Goal: Information Seeking & Learning: Learn about a topic

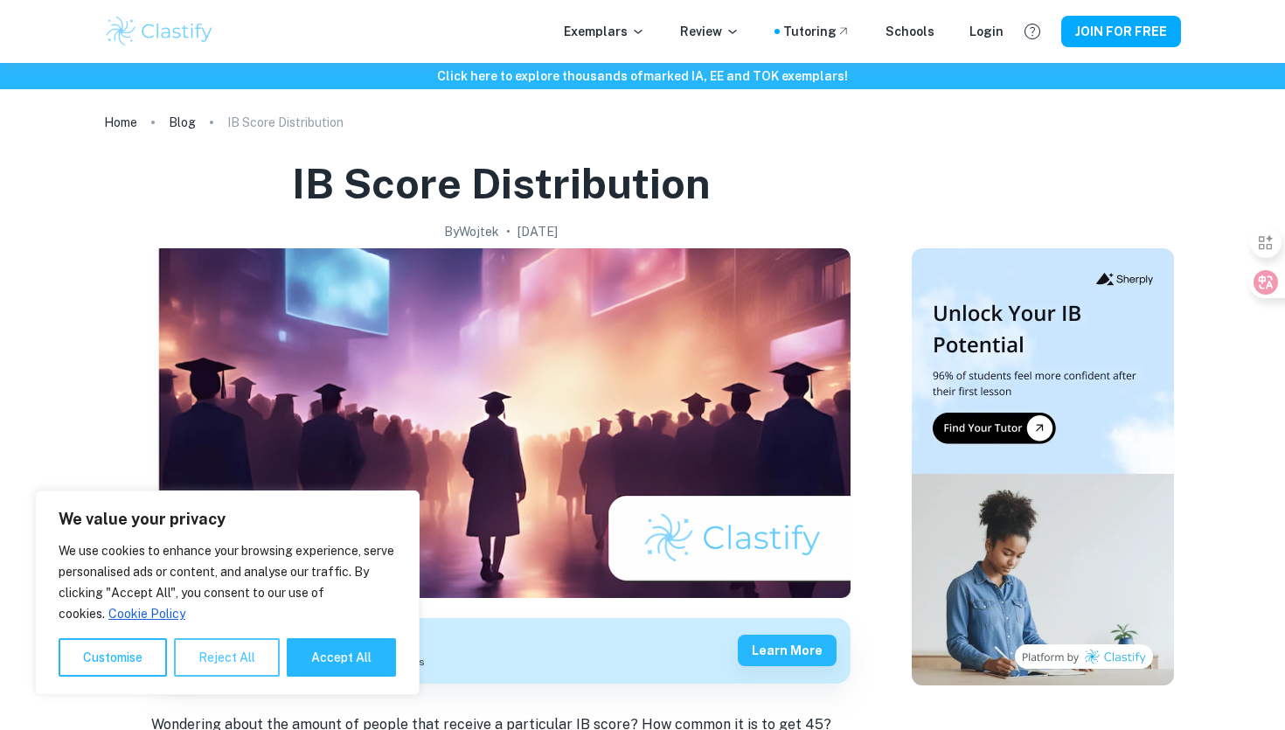
click at [266, 663] on button "Reject All" at bounding box center [227, 657] width 106 height 38
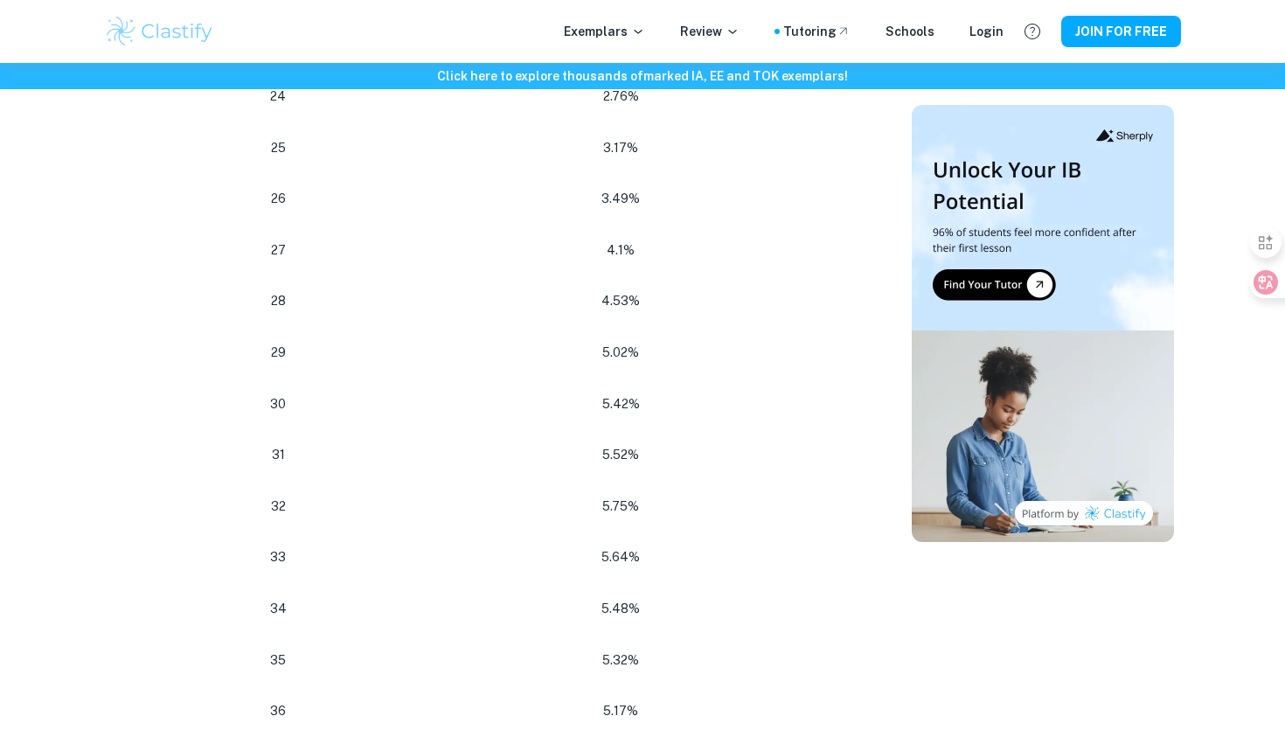
scroll to position [2141, 0]
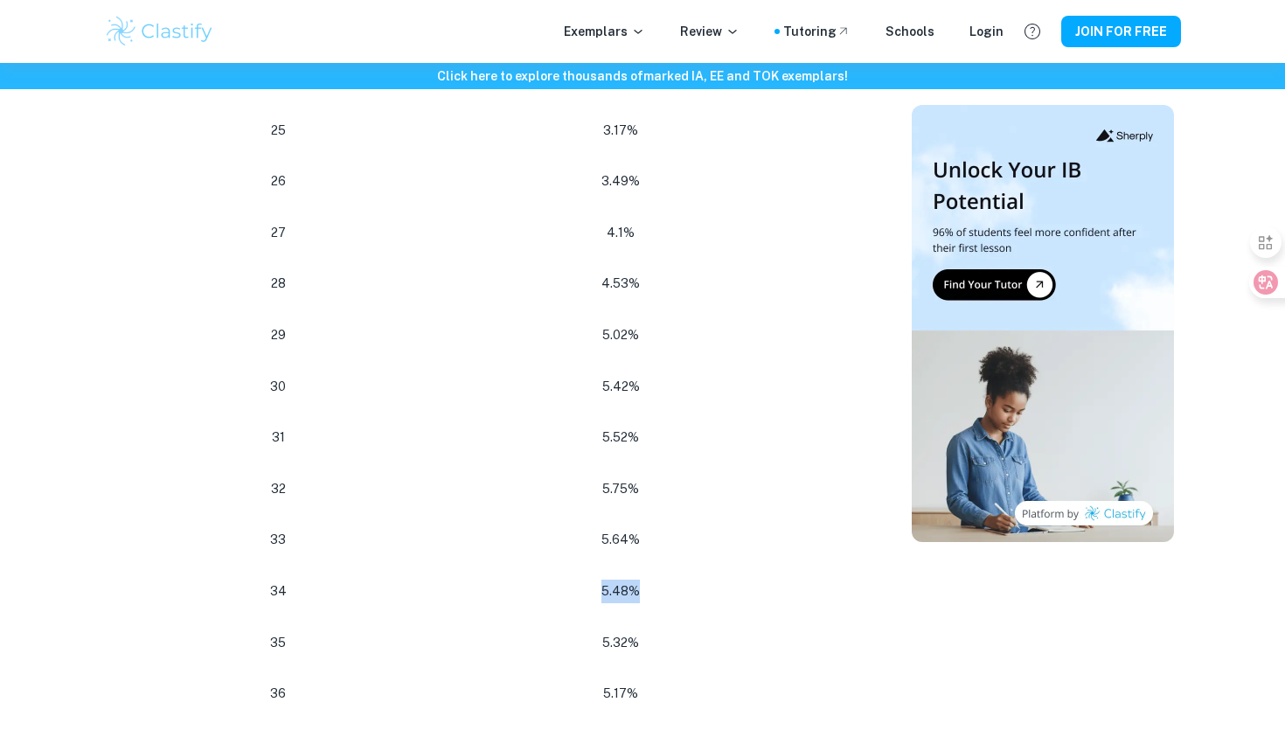
drag, startPoint x: 644, startPoint y: 560, endPoint x: 588, endPoint y: 560, distance: 55.1
click at [588, 580] on p "5.48%" at bounding box center [621, 592] width 418 height 24
click at [640, 425] on p "5.48%" at bounding box center [621, 437] width 418 height 24
drag, startPoint x: 647, startPoint y: 405, endPoint x: 564, endPoint y: 405, distance: 83.1
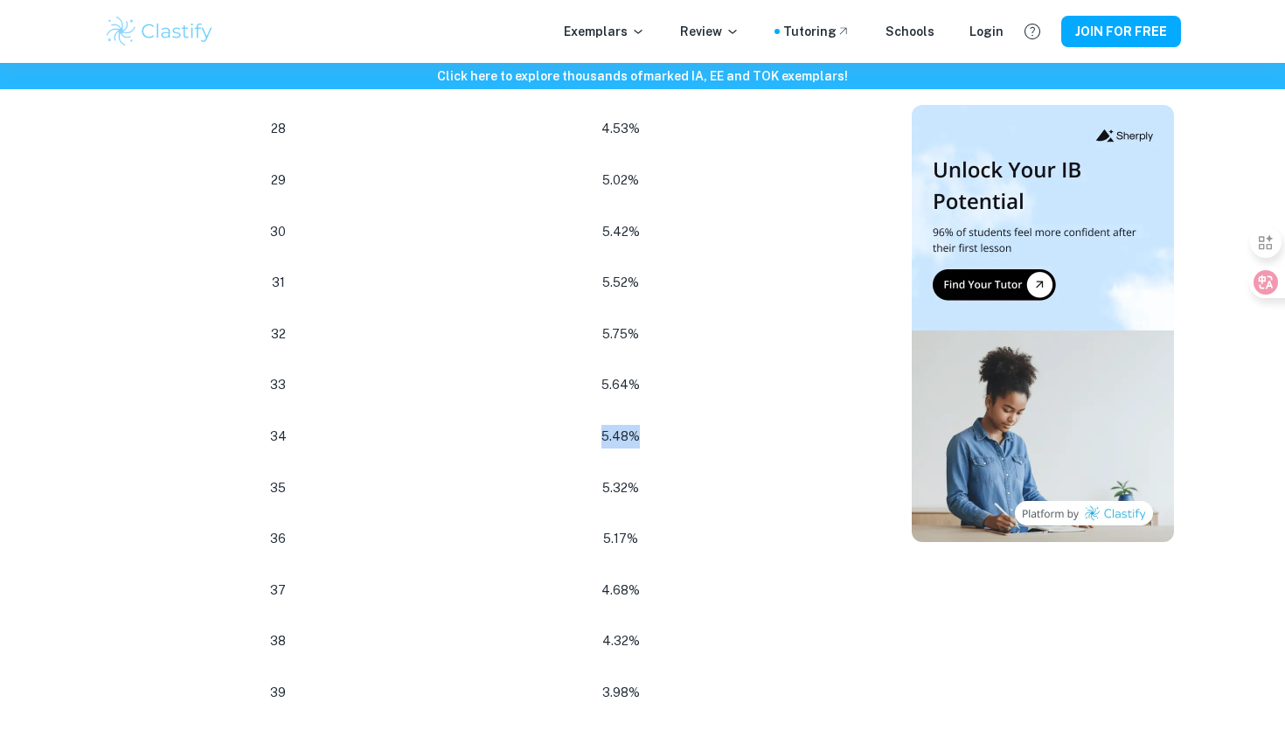
click at [564, 425] on p "5.48%" at bounding box center [621, 437] width 418 height 24
drag, startPoint x: 609, startPoint y: 310, endPoint x: 653, endPoint y: 309, distance: 44.6
click at [653, 323] on p "5.75%" at bounding box center [621, 335] width 418 height 24
drag, startPoint x: 659, startPoint y: 403, endPoint x: 582, endPoint y: 407, distance: 77.1
click at [582, 425] on p "5.48%" at bounding box center [621, 437] width 418 height 24
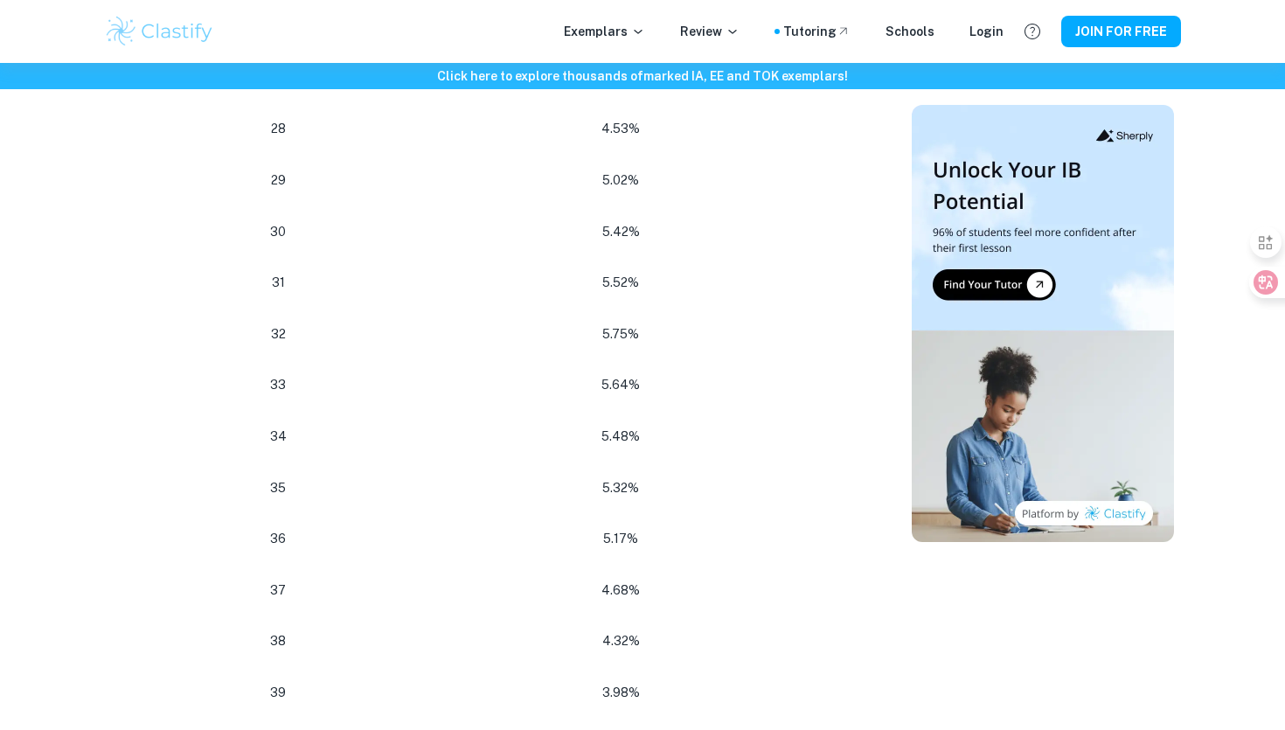
click at [617, 423] on td "5.48%" at bounding box center [624, 437] width 453 height 52
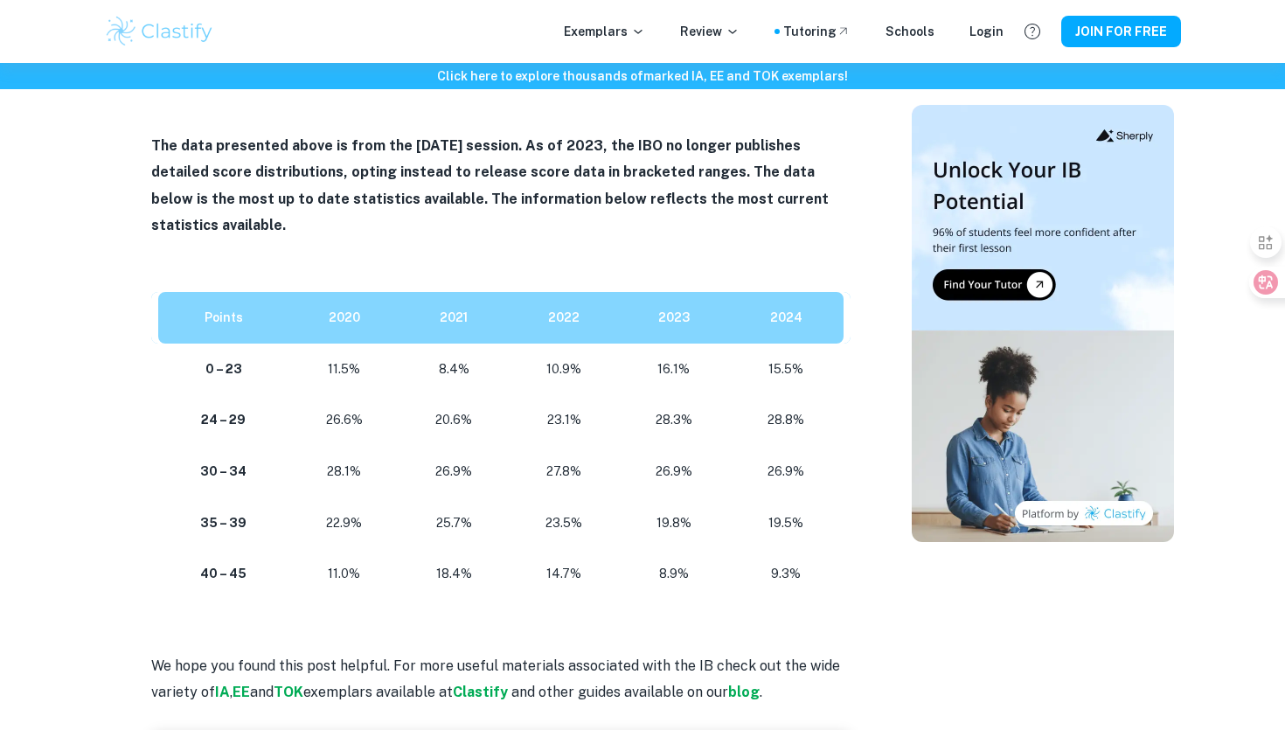
scroll to position [3262, 0]
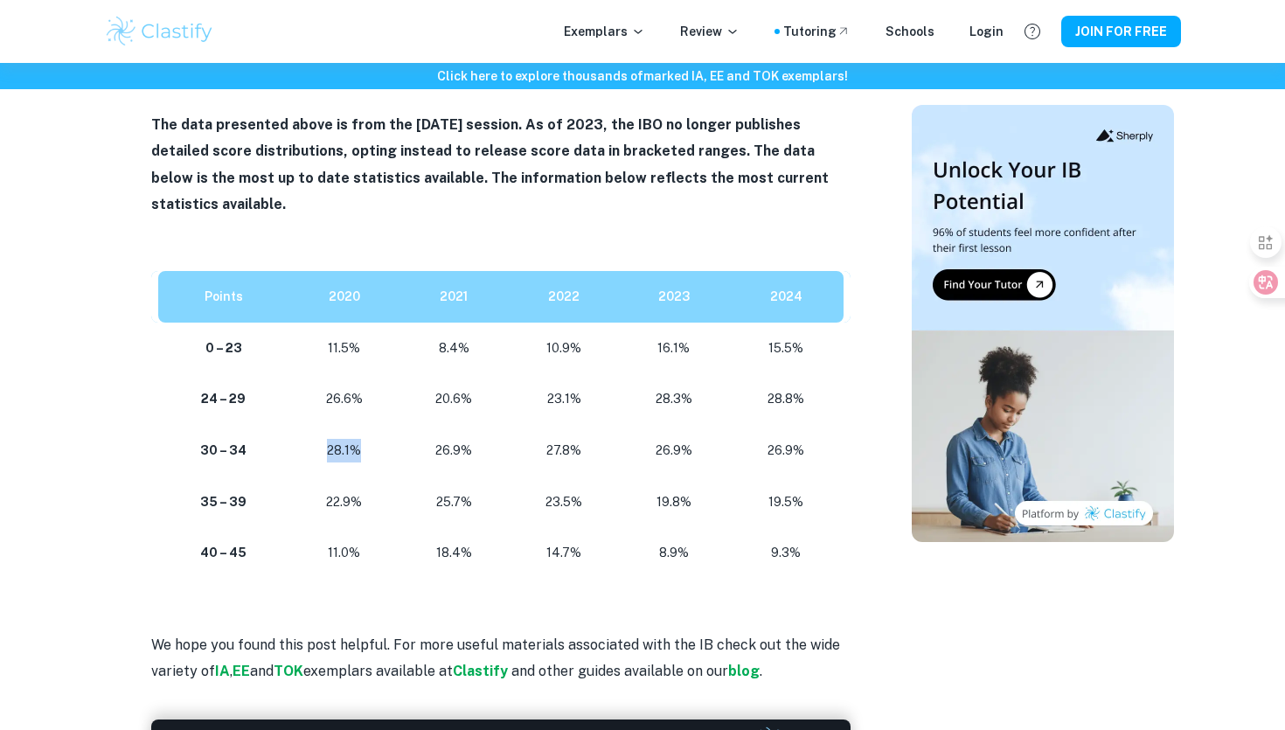
drag, startPoint x: 316, startPoint y: 403, endPoint x: 363, endPoint y: 403, distance: 47.2
click at [363, 439] on p "28.1%" at bounding box center [344, 451] width 82 height 24
click at [368, 439] on p "28.1%" at bounding box center [344, 451] width 82 height 24
drag, startPoint x: 317, startPoint y: 398, endPoint x: 386, endPoint y: 398, distance: 69.1
click at [386, 425] on td "28.1%" at bounding box center [344, 451] width 110 height 52
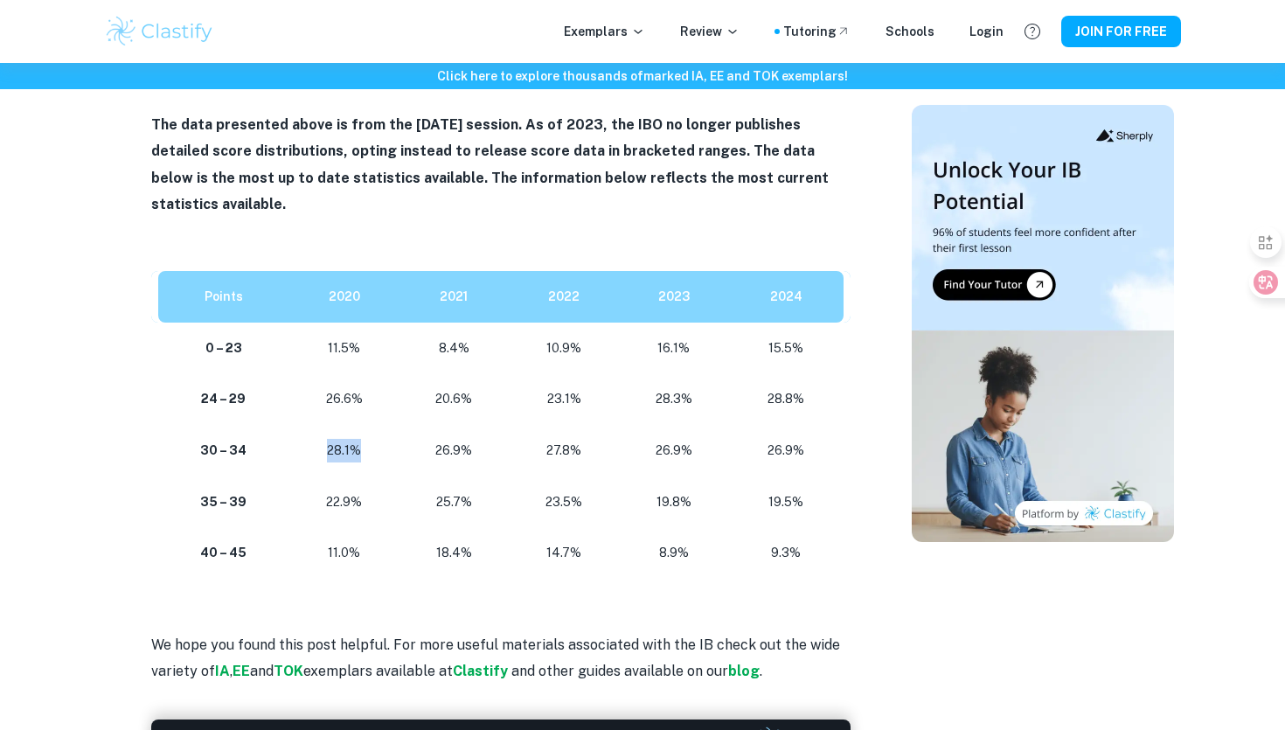
click at [386, 425] on td "28.1%" at bounding box center [344, 451] width 110 height 52
drag, startPoint x: 318, startPoint y: 447, endPoint x: 376, endPoint y: 442, distance: 57.9
click at [376, 491] on p "22.9%" at bounding box center [344, 503] width 82 height 24
click at [369, 491] on p "22.9%" at bounding box center [344, 503] width 82 height 24
drag, startPoint x: 316, startPoint y: 448, endPoint x: 392, endPoint y: 454, distance: 76.3
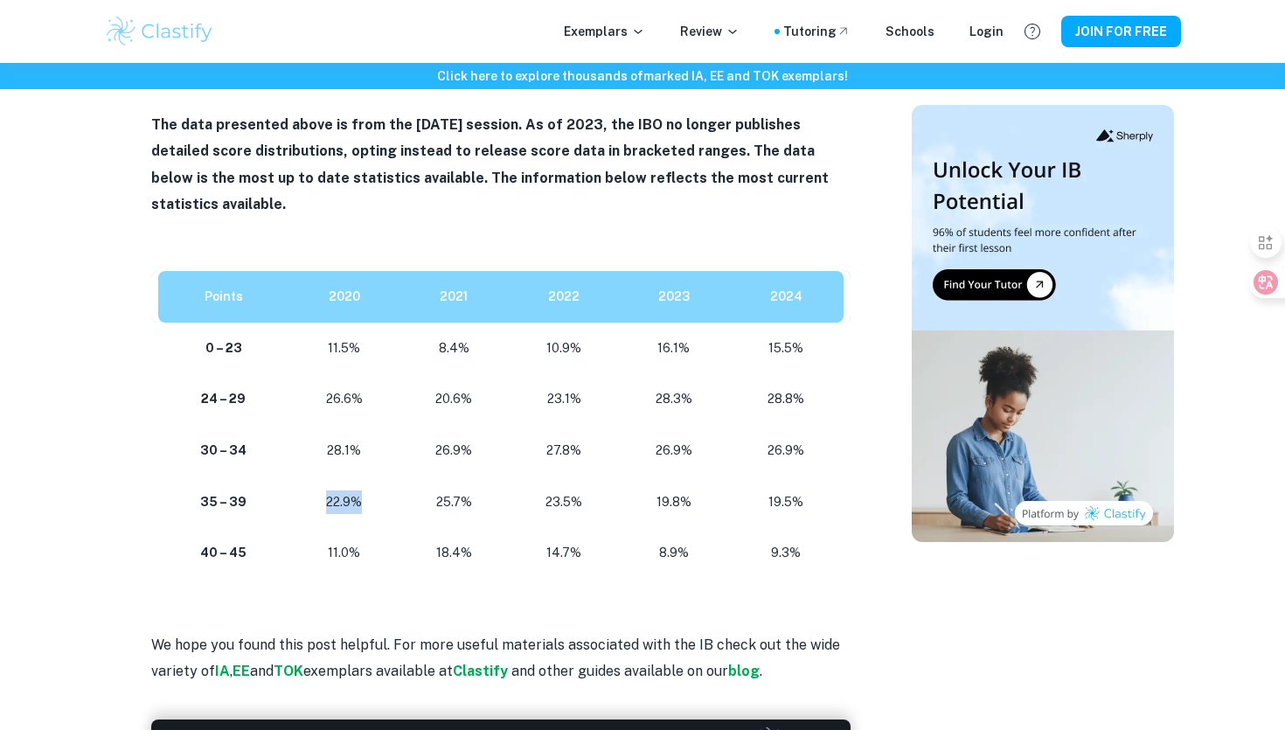
click at [392, 477] on td "22.9%" at bounding box center [344, 503] width 110 height 52
click at [379, 491] on p "22.9%" at bounding box center [344, 503] width 82 height 24
drag, startPoint x: 359, startPoint y: 455, endPoint x: 314, endPoint y: 455, distance: 45.5
click at [314, 491] on p "22.9%" at bounding box center [344, 503] width 82 height 24
click at [344, 477] on td "22.9%" at bounding box center [344, 503] width 110 height 52
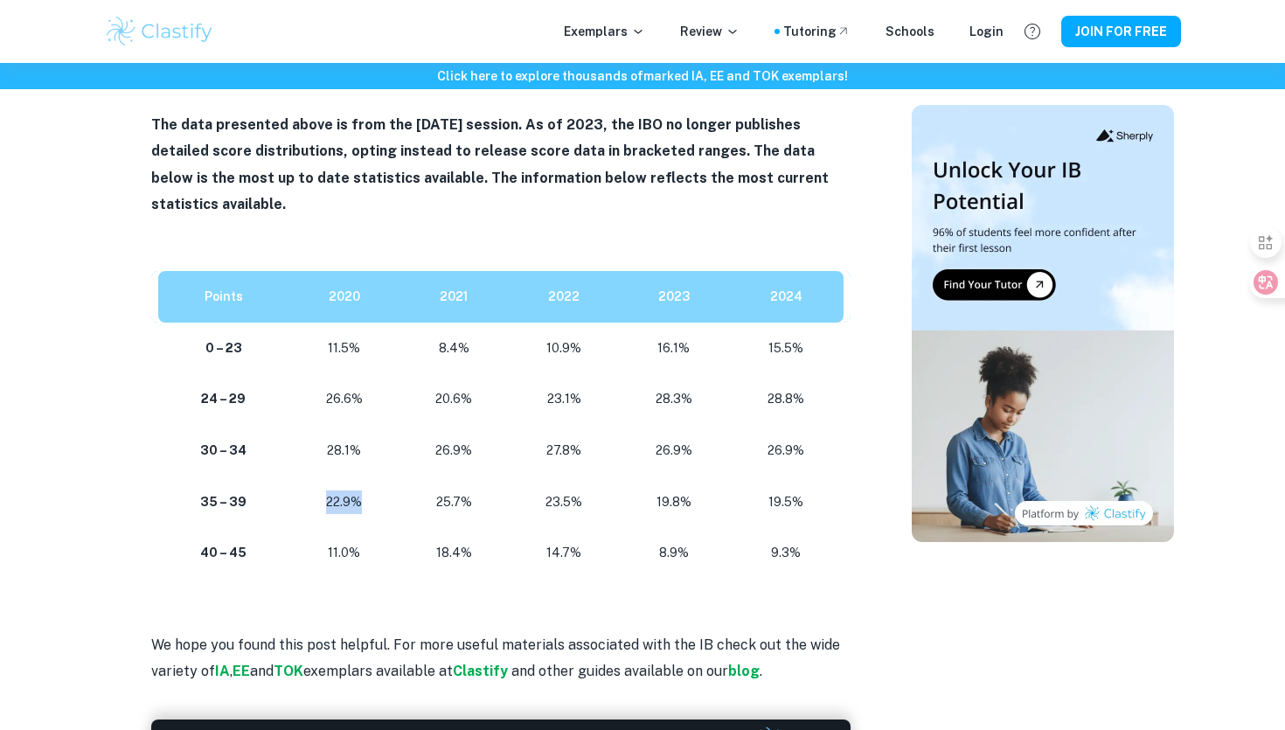
drag, startPoint x: 365, startPoint y: 450, endPoint x: 308, endPoint y: 449, distance: 56.9
click at [308, 491] on p "22.9%" at bounding box center [344, 503] width 82 height 24
click at [375, 491] on p "22.9%" at bounding box center [344, 503] width 82 height 24
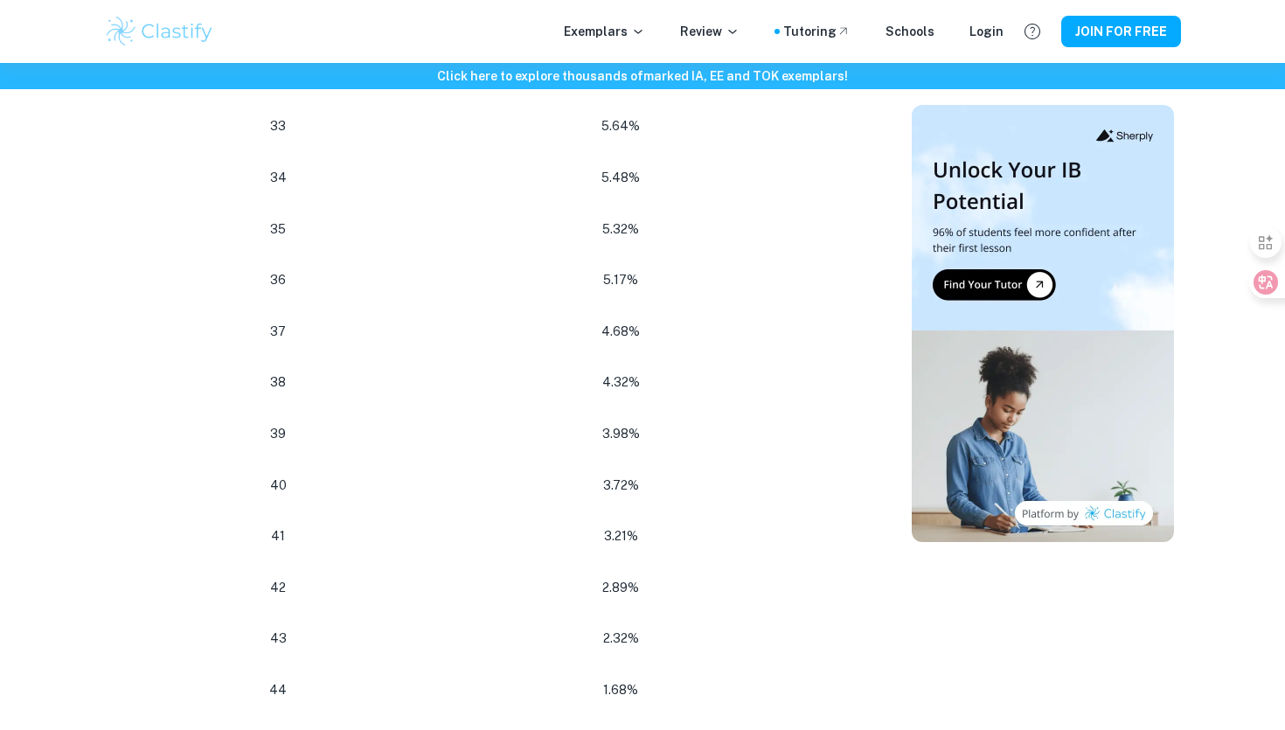
scroll to position [1913, 0]
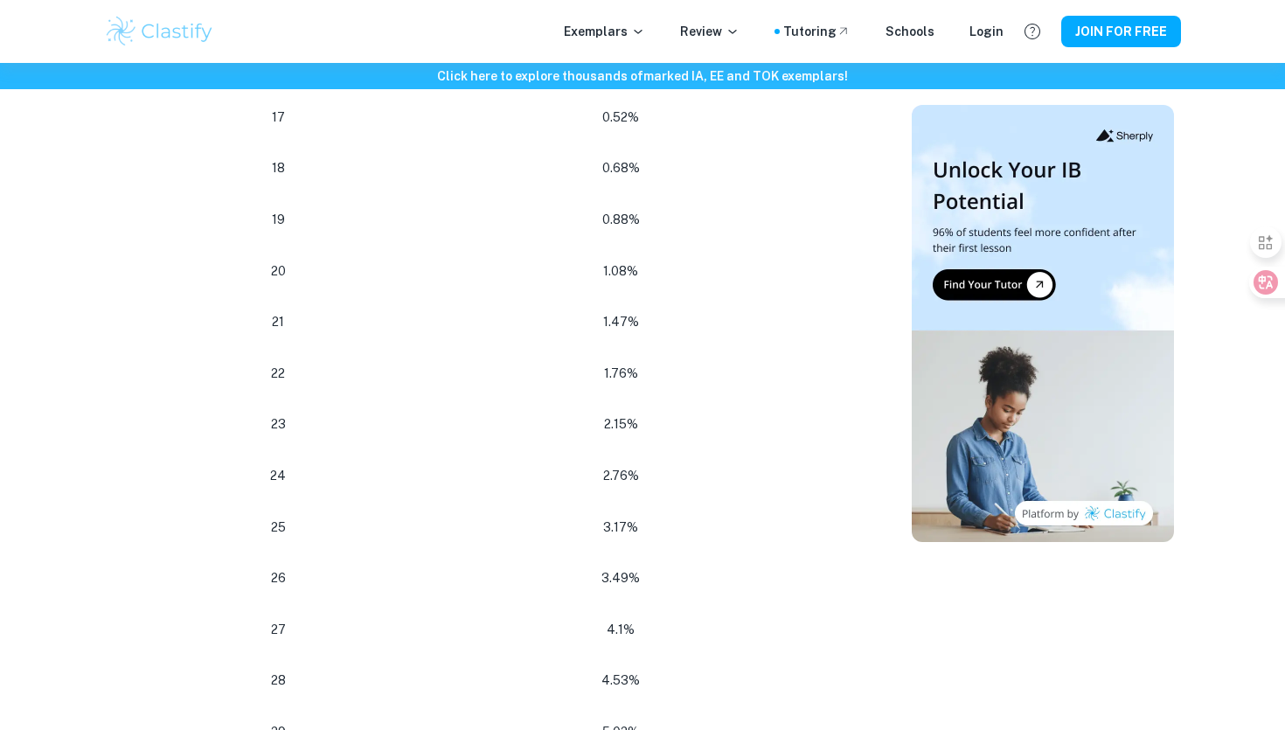
scroll to position [1654, 0]
